Goal: Information Seeking & Learning: Learn about a topic

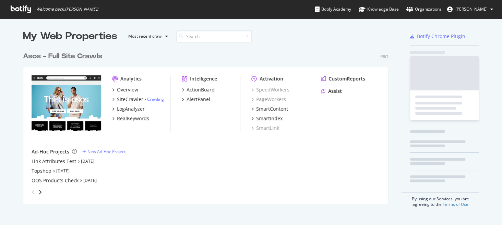
scroll to position [220, 491]
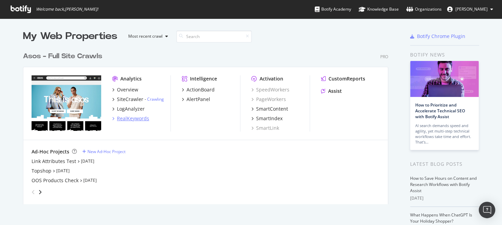
click at [135, 121] on div "RealKeywords" at bounding box center [133, 118] width 32 height 7
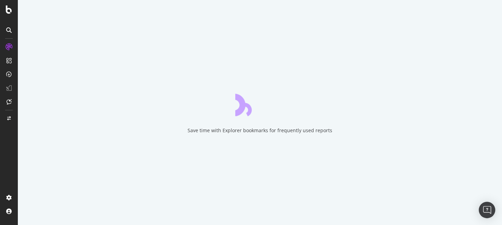
drag, startPoint x: 174, startPoint y: 97, endPoint x: 104, endPoint y: 62, distance: 78.2
click at [104, 62] on div "Save time with Explorer bookmarks for frequently used reports" at bounding box center [260, 112] width 484 height 225
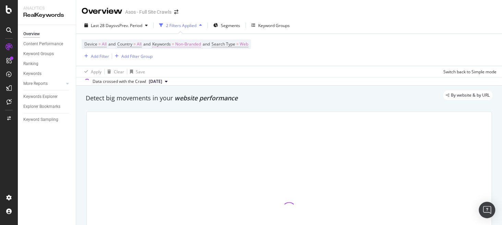
click at [193, 46] on span "Non-Branded" at bounding box center [188, 44] width 26 height 10
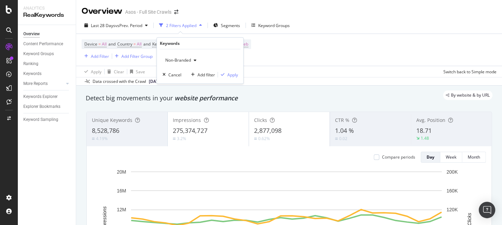
click at [179, 58] on span "Non-Branded" at bounding box center [176, 60] width 28 height 6
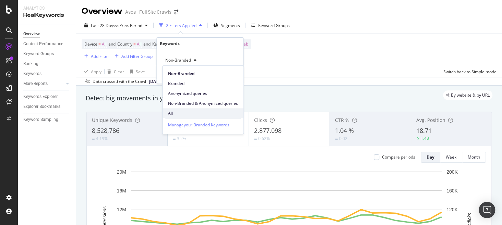
click at [204, 111] on span "All" at bounding box center [203, 113] width 70 height 6
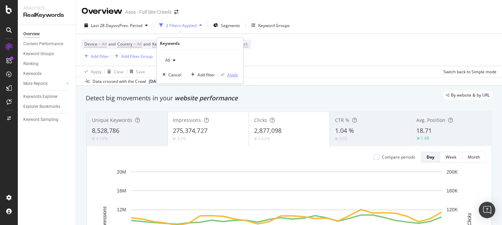
click at [230, 73] on div "Apply" at bounding box center [232, 75] width 11 height 6
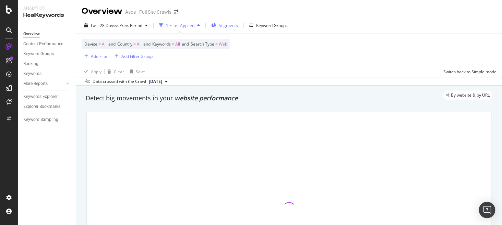
click at [233, 21] on div "Segments" at bounding box center [224, 25] width 27 height 10
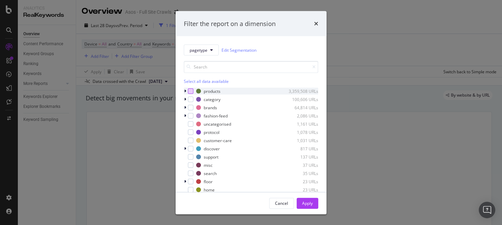
click at [190, 92] on div "modal" at bounding box center [190, 90] width 5 height 5
click at [189, 99] on div "modal" at bounding box center [190, 99] width 5 height 5
click at [191, 107] on div "modal" at bounding box center [190, 107] width 5 height 5
click at [311, 203] on div "Apply" at bounding box center [307, 203] width 11 height 6
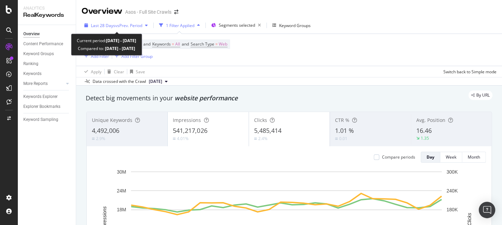
click at [118, 30] on div "Last 28 Days vs Prev. Period" at bounding box center [116, 25] width 69 height 10
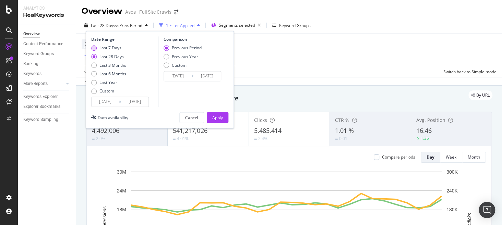
click at [112, 49] on div "Last 7 Days" at bounding box center [110, 48] width 22 height 6
type input "[DATE]"
click at [167, 57] on div "Previous Year" at bounding box center [165, 56] width 5 height 5
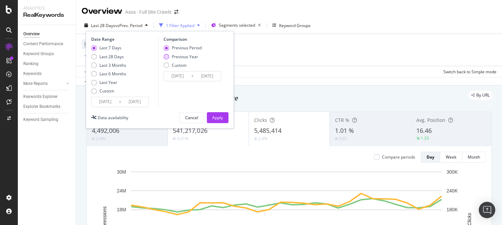
type input "[DATE]"
click at [104, 102] on input "[DATE]" at bounding box center [105, 102] width 27 height 10
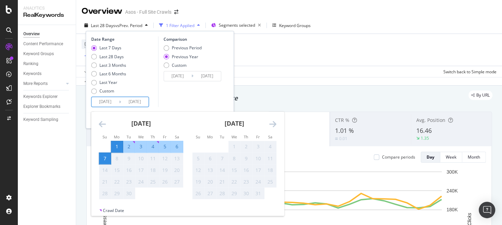
click at [97, 126] on div "[DATE] 1 2 3 4 5 6 7 8 9 10 11 12 13 14 15 16 17 18 19 20 21 22 23 24 25 26 27 …" at bounding box center [140, 156] width 93 height 88
click at [103, 123] on icon "Move backward to switch to the previous month." at bounding box center [102, 124] width 7 height 8
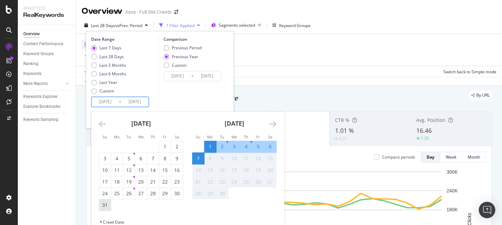
click at [108, 208] on div "31" at bounding box center [105, 204] width 12 height 11
type input "[DATE]"
click at [268, 148] on div "6" at bounding box center [270, 147] width 12 height 7
type input "[DATE]"
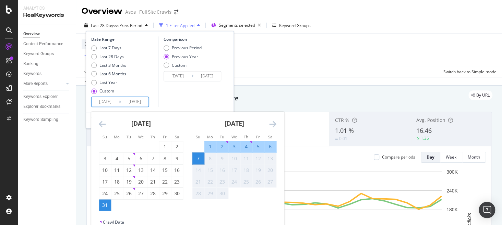
type input "[DATE]"
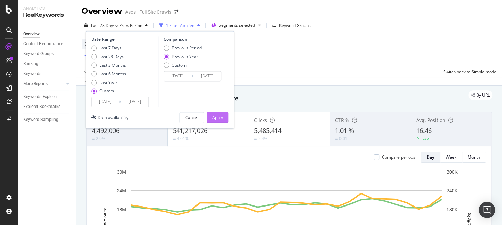
click at [219, 116] on div "Apply" at bounding box center [217, 118] width 11 height 6
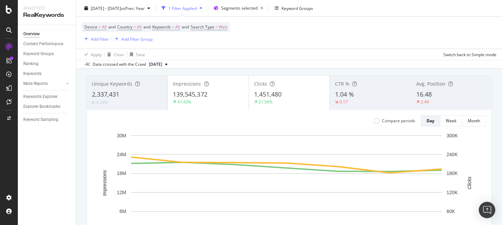
scroll to position [36, 0]
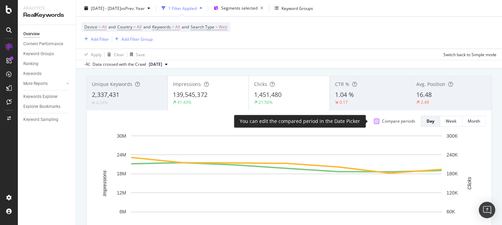
click at [374, 120] on div at bounding box center [376, 121] width 5 height 5
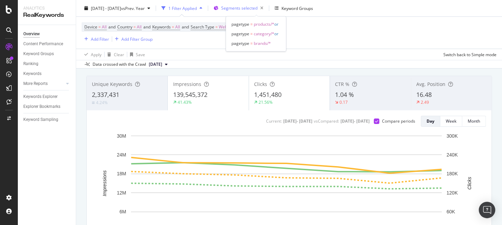
click at [257, 8] on span "Segments selected" at bounding box center [239, 8] width 36 height 6
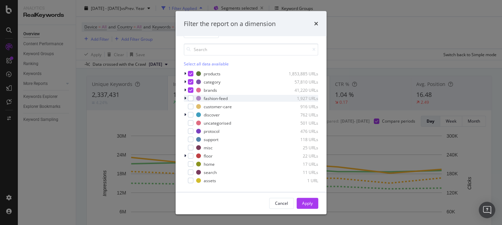
scroll to position [17, 0]
click at [277, 205] on div "Cancel" at bounding box center [281, 203] width 13 height 6
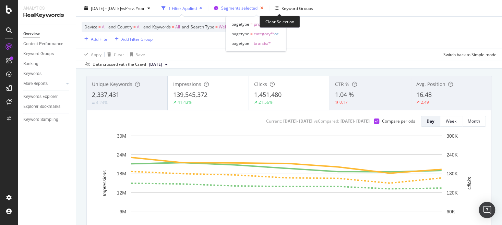
click at [266, 8] on icon "button" at bounding box center [261, 8] width 9 height 10
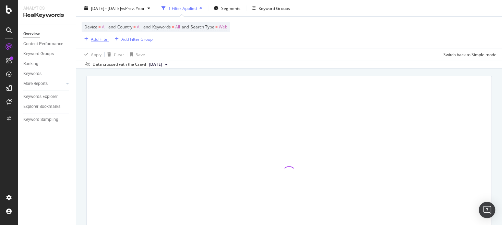
click at [98, 38] on div "Add Filter" at bounding box center [100, 39] width 18 height 6
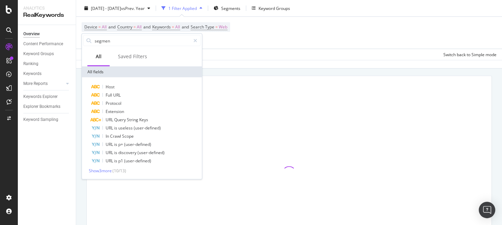
type input "segment"
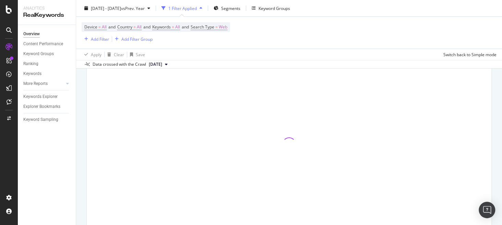
scroll to position [64, 0]
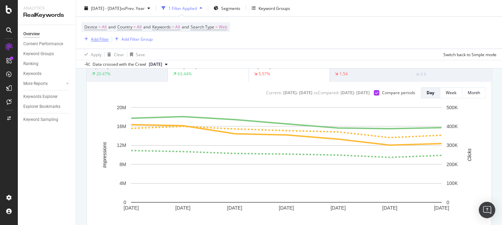
click at [101, 39] on div "Add Filter" at bounding box center [100, 39] width 18 height 6
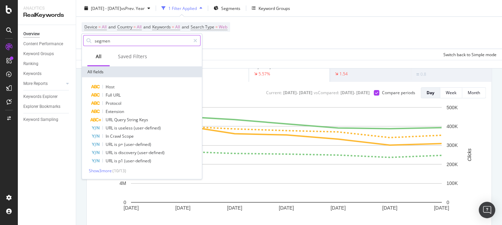
type input "segment"
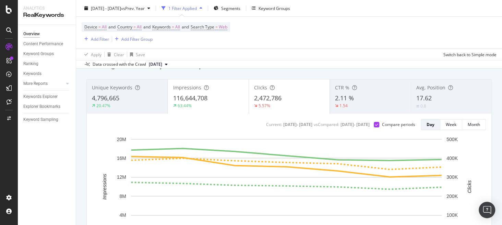
scroll to position [10, 0]
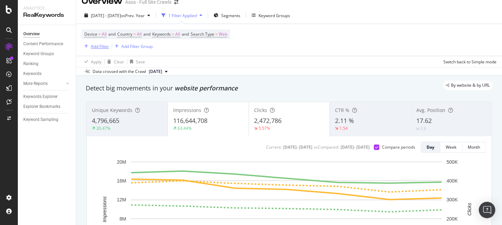
click at [97, 45] on div "Add Filter" at bounding box center [100, 47] width 18 height 6
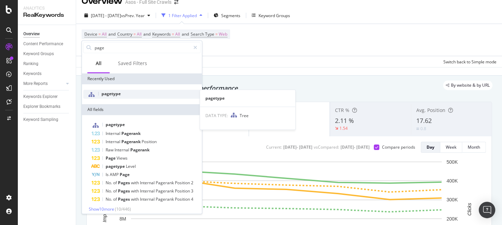
type input "page"
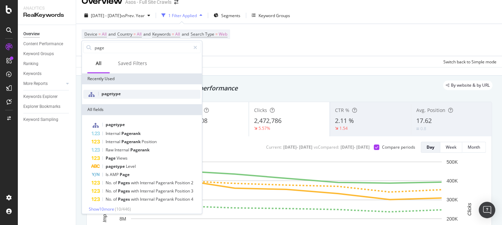
click at [127, 97] on div "pagetype" at bounding box center [141, 94] width 117 height 9
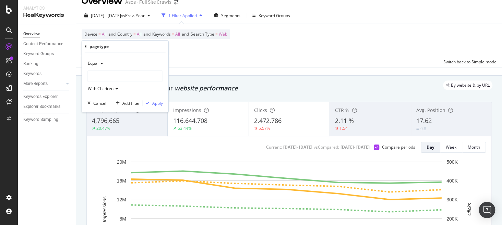
click at [95, 65] on span "Equal" at bounding box center [93, 63] width 11 height 6
click at [101, 87] on span "Not Equal" at bounding box center [100, 87] width 19 height 6
click at [129, 76] on div at bounding box center [125, 76] width 75 height 11
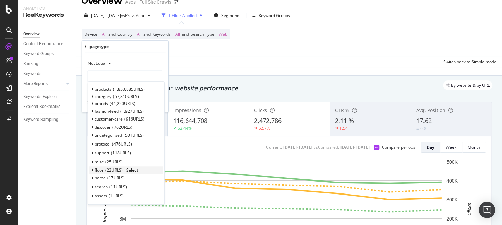
click at [134, 168] on span "Select" at bounding box center [132, 170] width 12 height 6
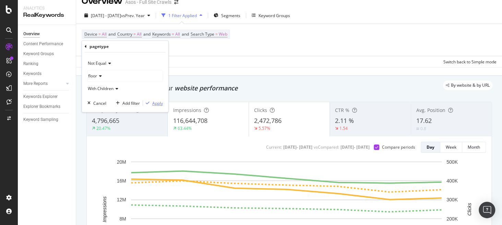
click at [154, 104] on div "Apply" at bounding box center [157, 103] width 11 height 6
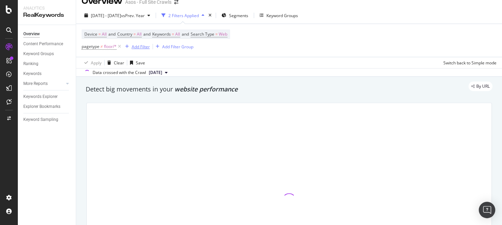
click at [143, 47] on div "Add Filter" at bounding box center [141, 47] width 18 height 6
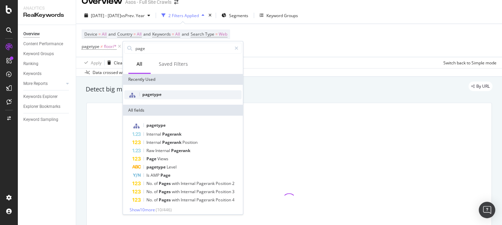
click at [183, 91] on div "pagetype" at bounding box center [182, 94] width 117 height 9
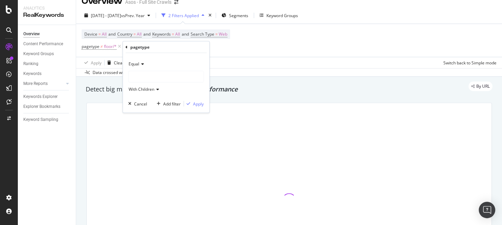
click at [138, 63] on span "Equal" at bounding box center [134, 64] width 11 height 6
click at [158, 85] on div "Not Equal" at bounding box center [166, 87] width 73 height 9
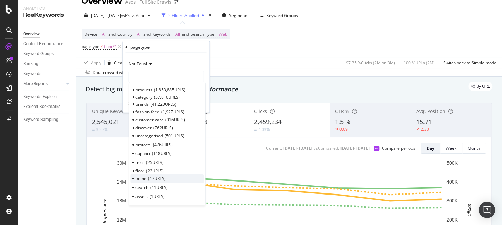
click at [173, 179] on div "home 17 URLS" at bounding box center [166, 178] width 73 height 9
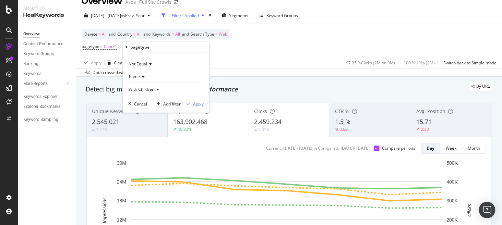
click at [196, 104] on div "Apply" at bounding box center [198, 104] width 11 height 6
